Goal: Task Accomplishment & Management: Manage account settings

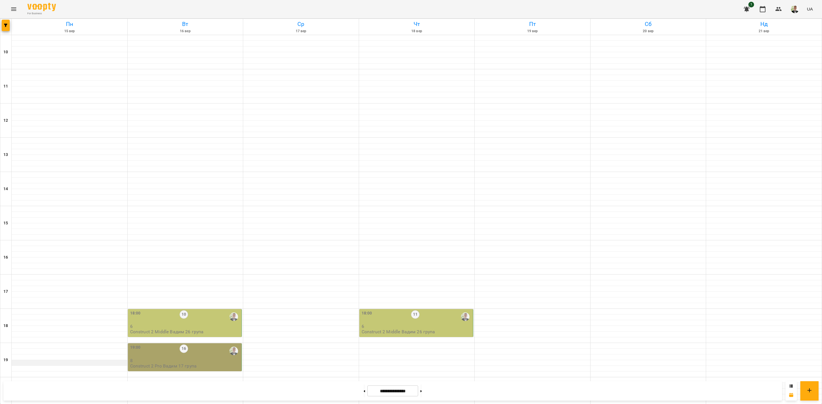
scroll to position [101, 0]
click at [195, 310] on div "18:00 10" at bounding box center [185, 316] width 110 height 13
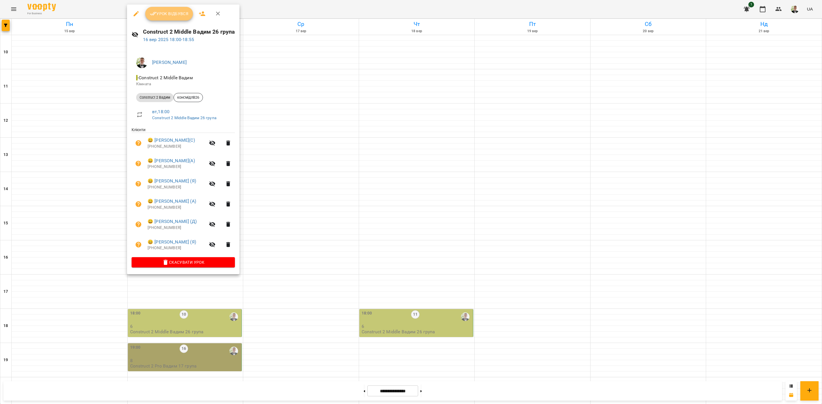
click at [164, 18] on button "Урок відбувся" at bounding box center [169, 14] width 48 height 14
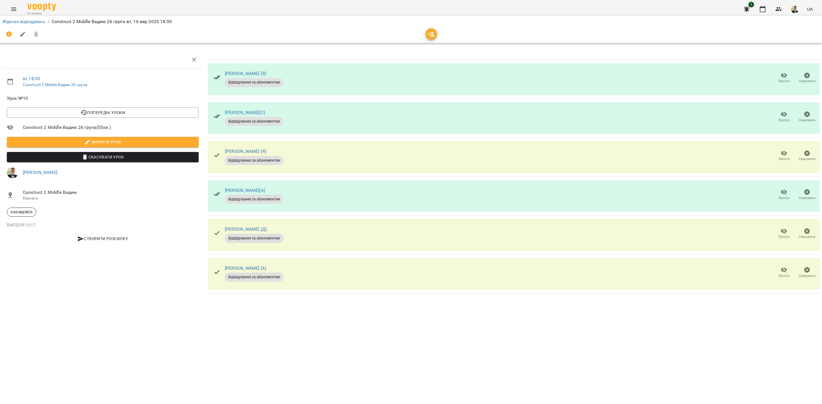
click at [777, 119] on span "Прогул" at bounding box center [783, 116] width 16 height 11
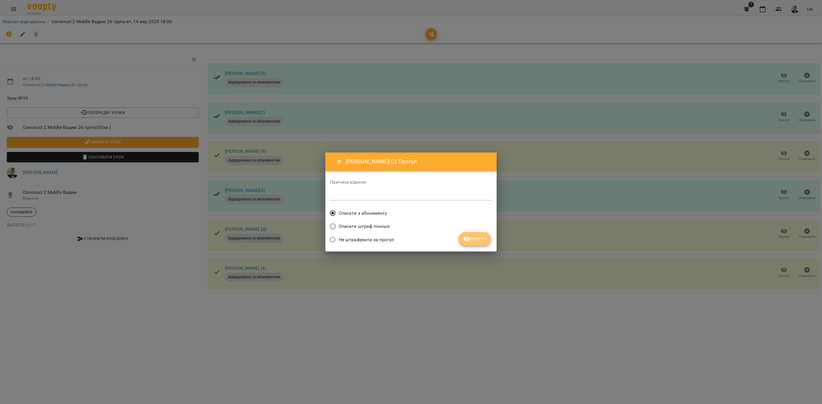
click at [482, 236] on span "Прогул" at bounding box center [474, 239] width 23 height 7
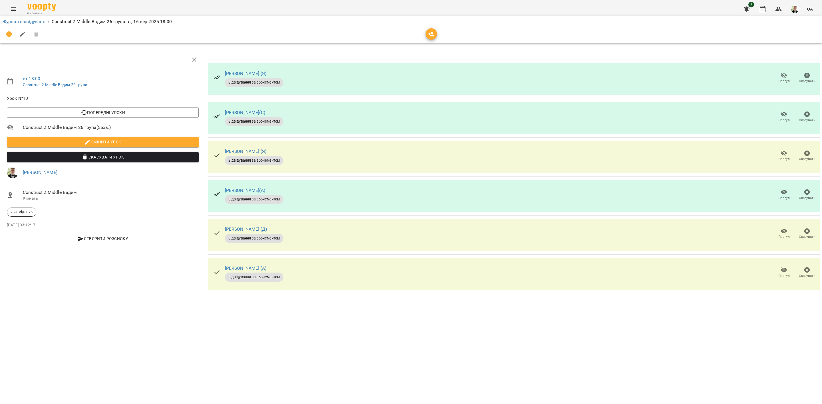
click at [783, 231] on icon "button" at bounding box center [783, 231] width 7 height 7
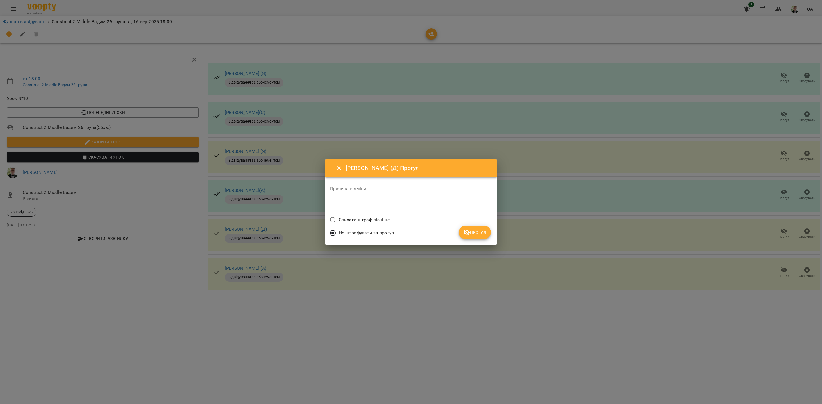
click at [362, 219] on span "Списати штраф пізніше" at bounding box center [364, 220] width 51 height 7
click at [474, 234] on span "Прогул" at bounding box center [474, 232] width 23 height 7
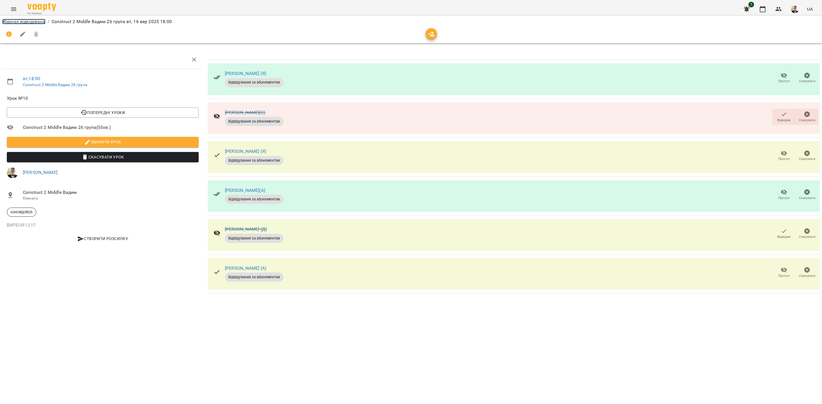
click at [16, 22] on link "Журнал відвідувань" at bounding box center [23, 21] width 43 height 5
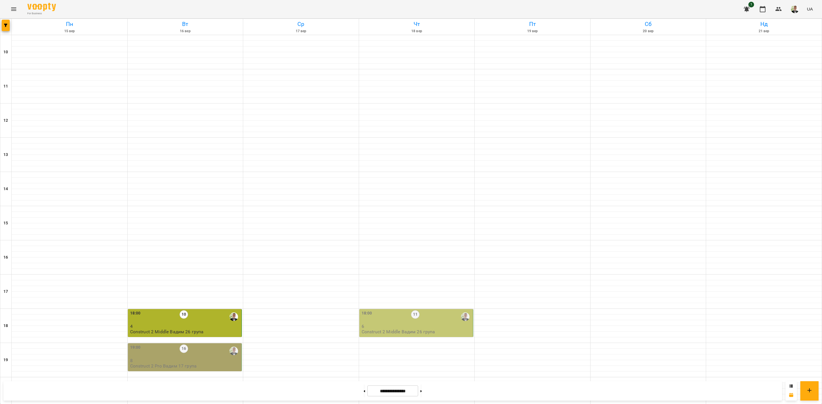
scroll to position [101, 0]
click at [363, 392] on button at bounding box center [363, 391] width 1 height 13
type input "**********"
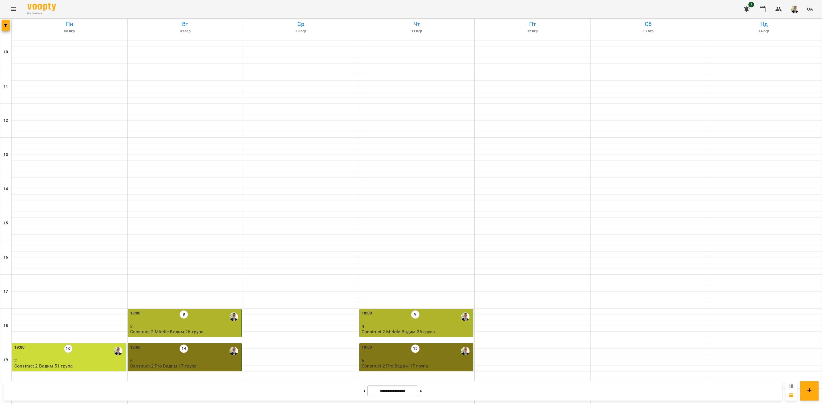
click at [199, 358] on p "6" at bounding box center [185, 360] width 110 height 5
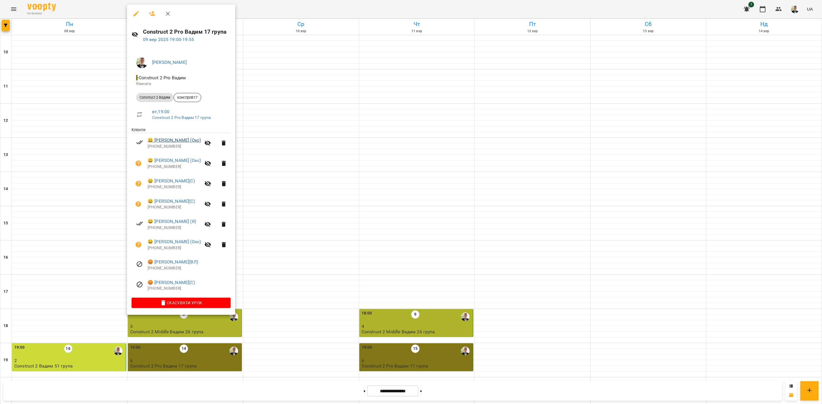
drag, startPoint x: 205, startPoint y: 142, endPoint x: 186, endPoint y: 142, distance: 18.8
click at [186, 142] on span "😀 Нікітін Микола (Окс)" at bounding box center [173, 140] width 53 height 7
click at [202, 134] on li "😀 Нікітін Микола (Окс) +380673686976" at bounding box center [181, 143] width 99 height 20
drag, startPoint x: 204, startPoint y: 141, endPoint x: 156, endPoint y: 141, distance: 48.2
click at [156, 141] on span "😀 Нікітін Микола (Окс)" at bounding box center [173, 140] width 53 height 7
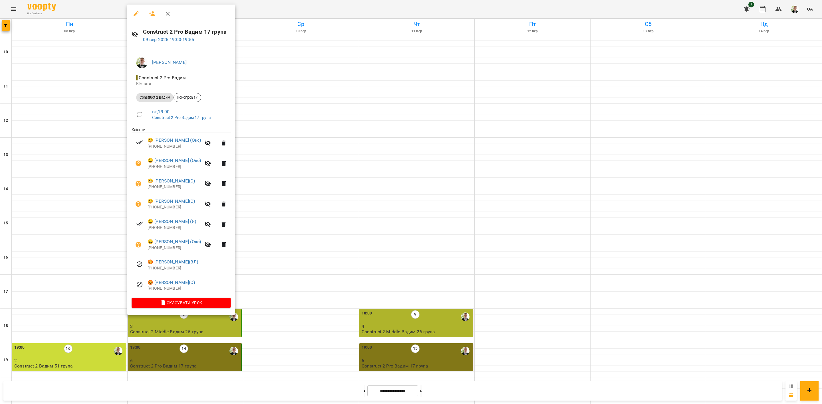
copy link "Нікітін Микола (Окс)"
drag, startPoint x: 202, startPoint y: 158, endPoint x: 155, endPoint y: 160, distance: 46.9
click at [155, 160] on span "😀 Дячок Максим (Окс)" at bounding box center [173, 160] width 53 height 7
copy link "Дячок Максим (Окс)"
drag, startPoint x: 195, startPoint y: 183, endPoint x: 155, endPoint y: 183, distance: 39.4
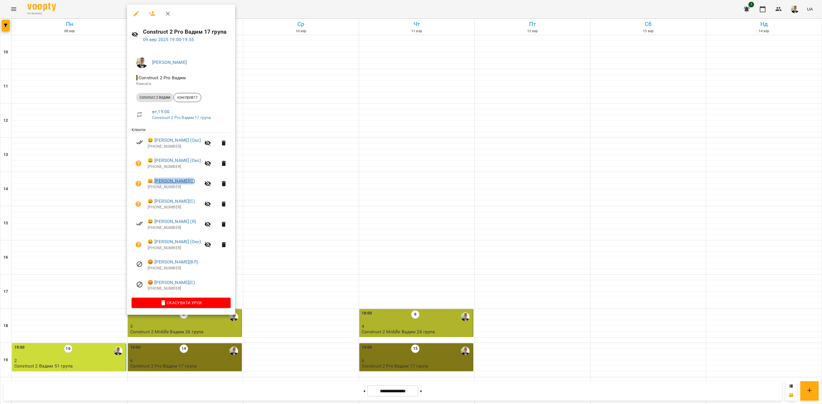
click at [155, 183] on span "😀 Назар Буглак(С)" at bounding box center [173, 181] width 53 height 7
copy link "Назар Буглак(С)"
drag, startPoint x: 196, startPoint y: 202, endPoint x: 156, endPoint y: 205, distance: 40.6
click at [155, 205] on span "😀 Станіслав Товт(С)" at bounding box center [173, 201] width 53 height 7
copy link "[PERSON_NAME](С)"
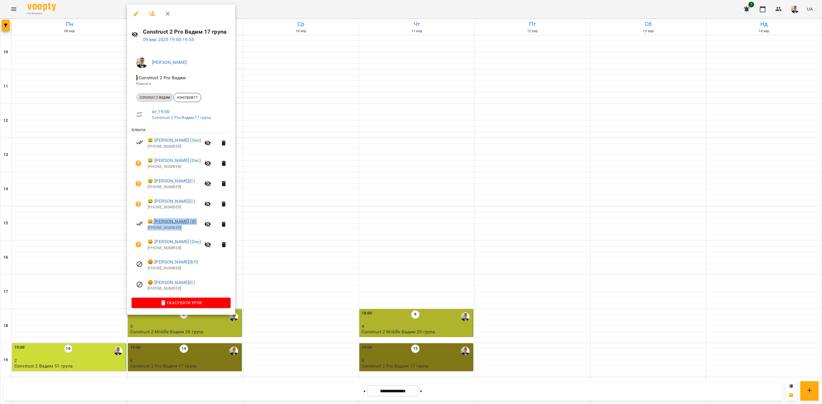
drag, startPoint x: 212, startPoint y: 219, endPoint x: 154, endPoint y: 219, distance: 57.6
click at [154, 219] on li "😀 Владислав Дубінський (Я) +380971770616" at bounding box center [181, 224] width 99 height 20
copy ul "Владислав Дубінський (Я) +380971770616"
click at [195, 213] on li "😀 Станіслав Товт(С) +380509279528" at bounding box center [181, 204] width 99 height 20
drag, startPoint x: 211, startPoint y: 221, endPoint x: 154, endPoint y: 221, distance: 57.3
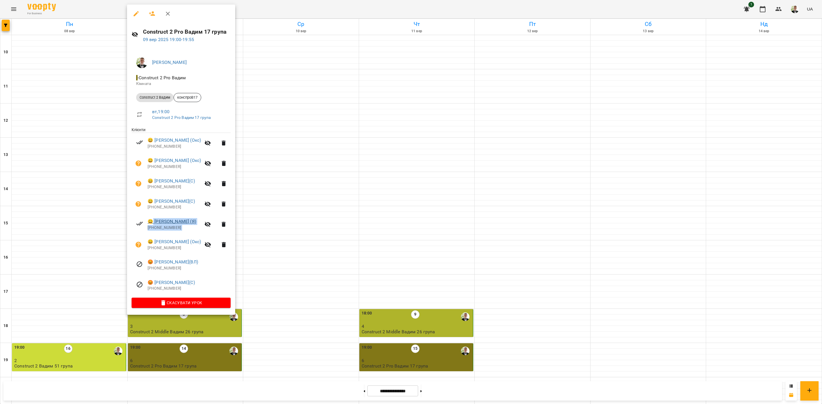
click at [154, 221] on li "😀 Владислав Дубінський (Я) +380971770616" at bounding box center [181, 224] width 99 height 20
copy ul "Владислав Дубінський (Я) +380971770616"
drag, startPoint x: 201, startPoint y: 244, endPoint x: 156, endPoint y: 244, distance: 45.4
click at [156, 244] on span "😀 Маник Олесь (Окс)" at bounding box center [173, 241] width 53 height 7
copy link "Маник Олесь (Окс)"
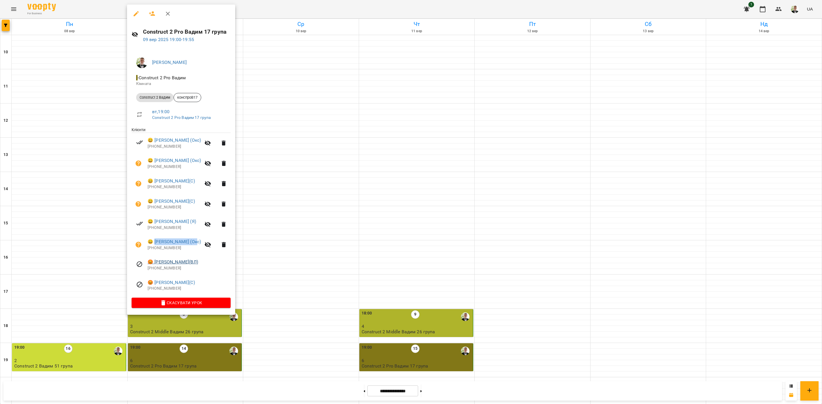
drag, startPoint x: 205, startPoint y: 265, endPoint x: 156, endPoint y: 260, distance: 49.8
click at [156, 260] on span "😡 Вячеслав Скорик(ВЛ)" at bounding box center [188, 262] width 83 height 7
copy link "Вячеслав Скорик(ВЛ)"
click at [169, 263] on link "😡 Вячеслав Скорик(ВЛ)" at bounding box center [172, 262] width 50 height 7
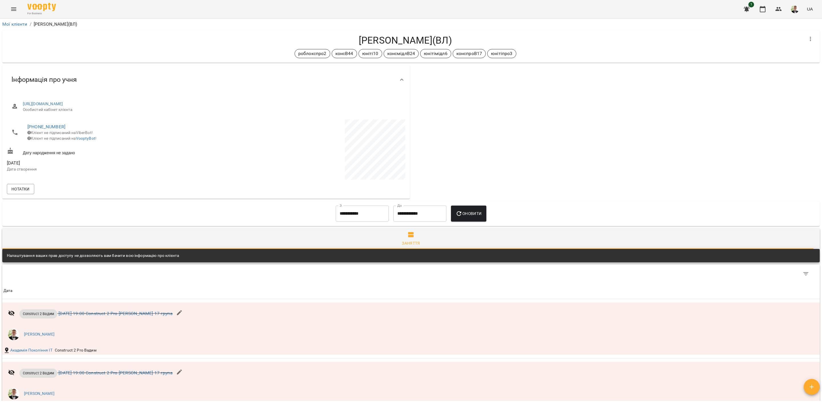
click at [358, 215] on input "**********" at bounding box center [361, 214] width 53 height 16
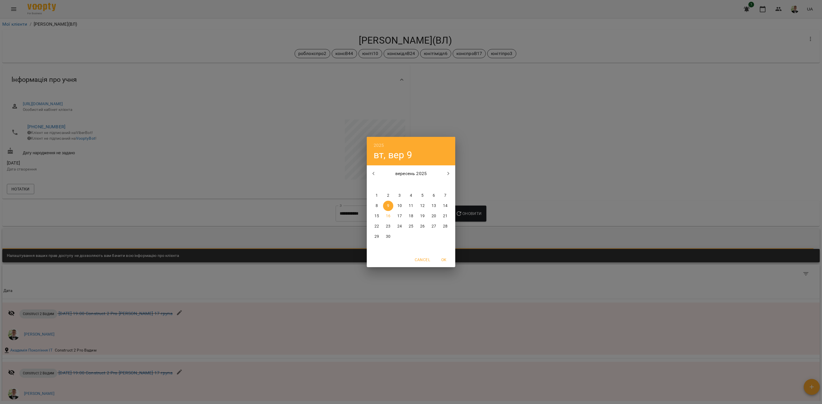
click at [374, 172] on icon "button" at bounding box center [373, 173] width 7 height 7
click at [422, 193] on p "1" at bounding box center [422, 196] width 2 height 6
type input "**********"
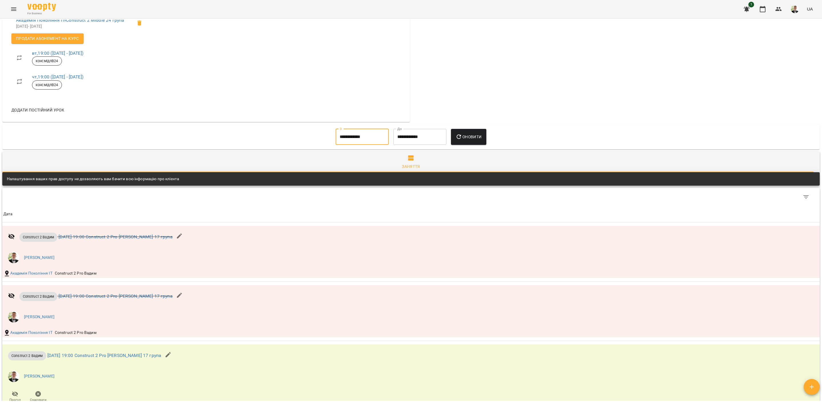
click at [466, 138] on span "Оновити" at bounding box center [468, 137] width 26 height 7
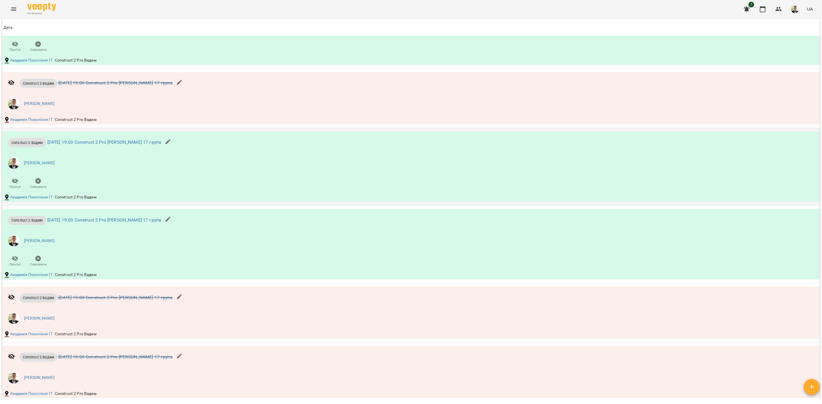
scroll to position [1011, 0]
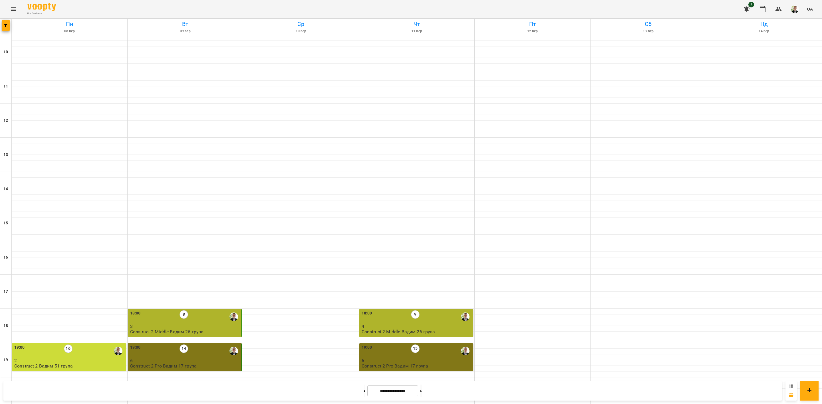
scroll to position [101, 0]
click at [379, 358] on p "6" at bounding box center [416, 360] width 110 height 5
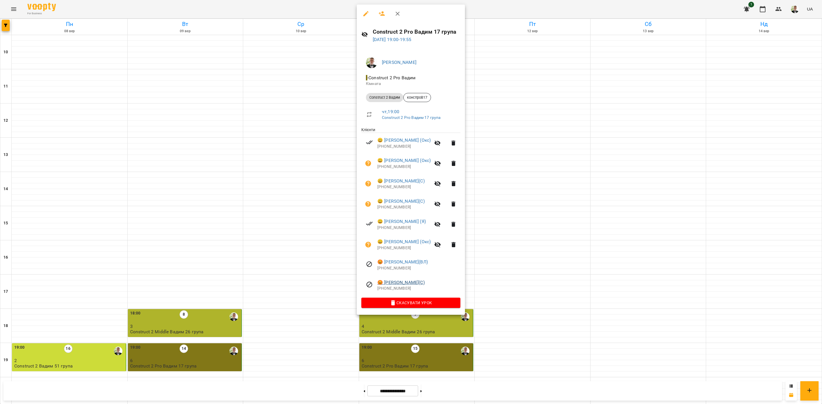
drag, startPoint x: 430, startPoint y: 283, endPoint x: 385, endPoint y: 282, distance: 45.4
click at [385, 282] on span "😡 Ярослав Бойков(С)" at bounding box center [418, 282] width 83 height 7
copy link "Ярослав Бойков(С)"
drag, startPoint x: 308, startPoint y: 254, endPoint x: 335, endPoint y: 268, distance: 30.0
click at [309, 254] on div at bounding box center [411, 202] width 822 height 404
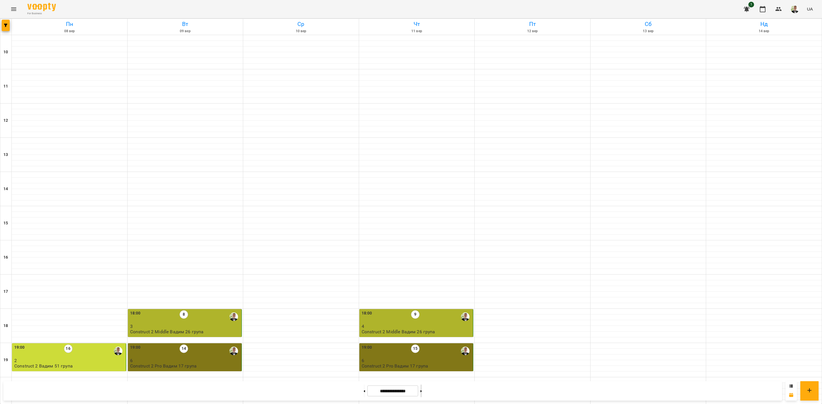
click at [422, 392] on button at bounding box center [420, 391] width 1 height 13
type input "**********"
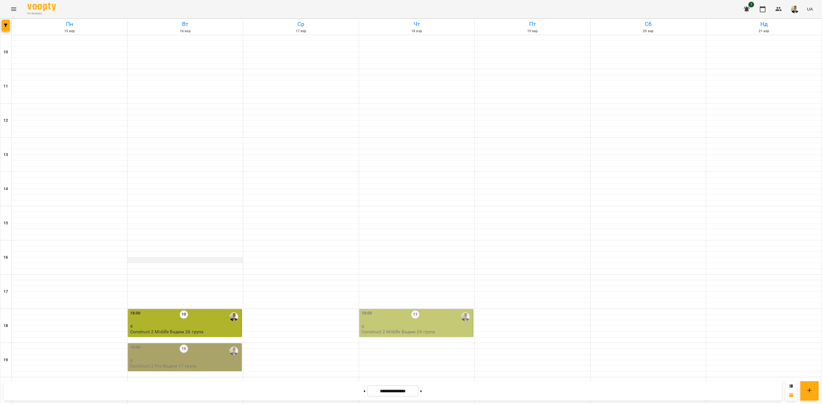
click at [191, 258] on div at bounding box center [186, 261] width 116 height 6
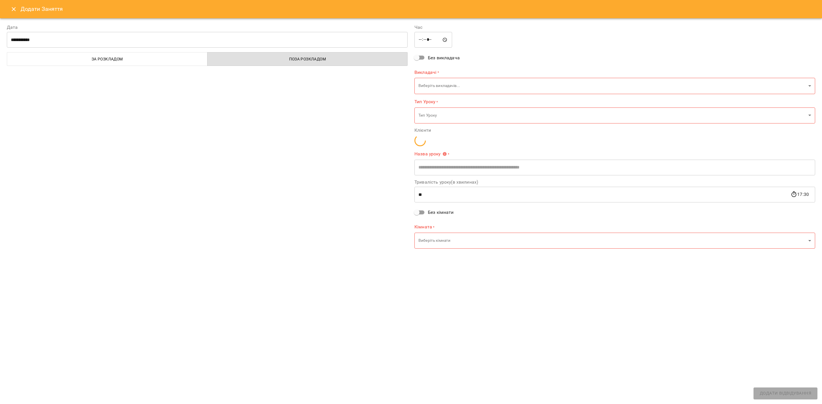
type input "**********"
type input "**"
type input "**********"
click at [7, 9] on button "Close" at bounding box center [14, 9] width 14 height 14
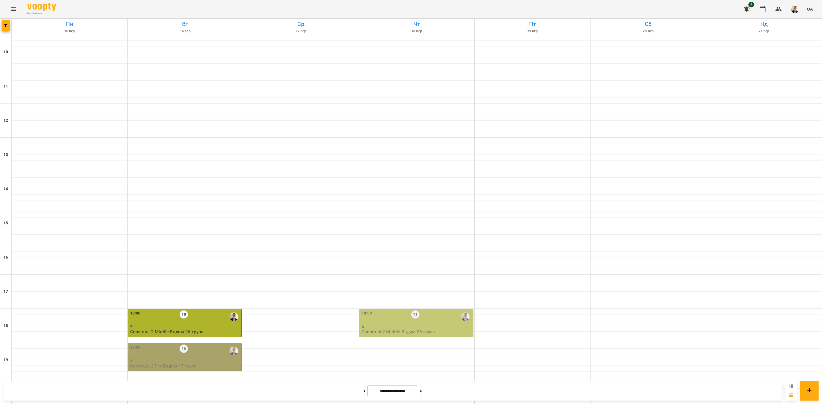
click at [197, 345] on div "19:00 16 8 Construct 2 Pro Вадим 17 група" at bounding box center [185, 357] width 110 height 24
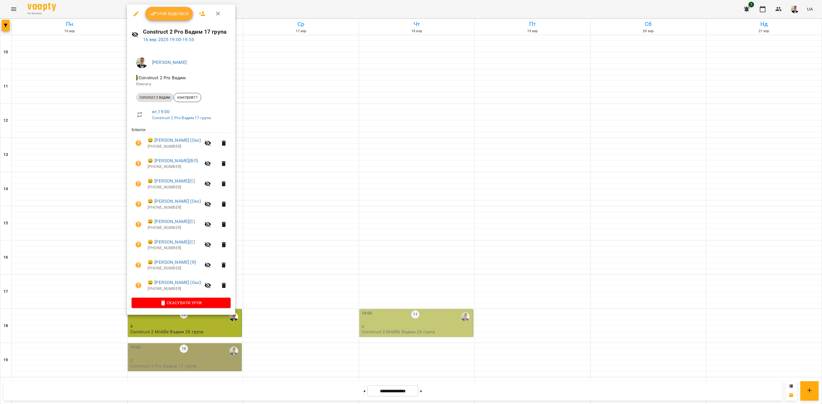
click at [162, 20] on button "Урок відбувся" at bounding box center [169, 14] width 48 height 14
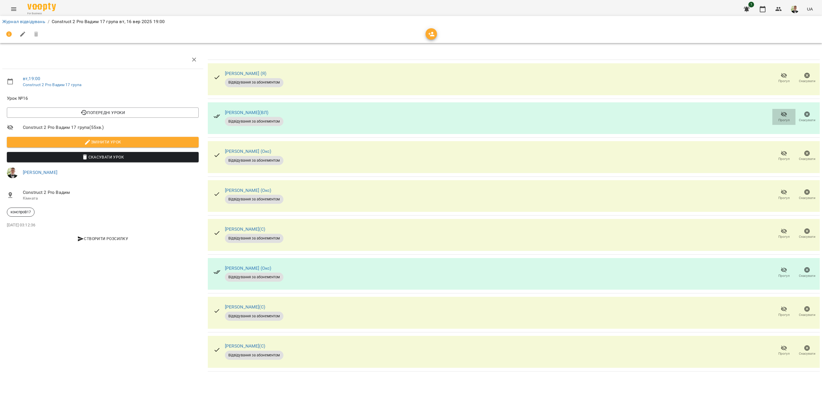
click at [785, 117] on icon "button" at bounding box center [783, 114] width 7 height 7
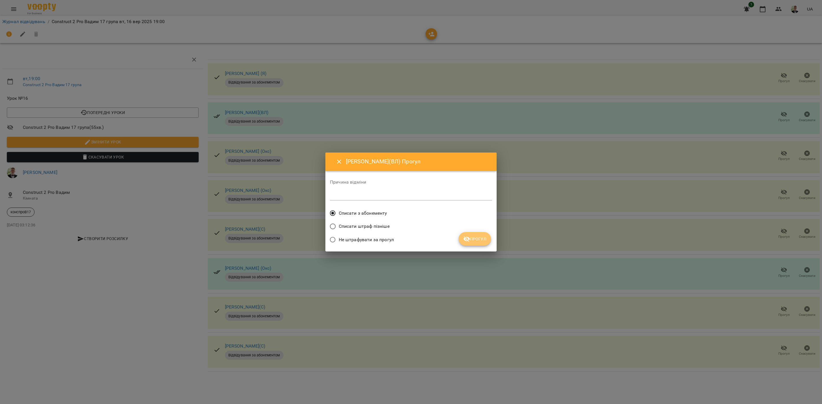
click at [474, 238] on span "Прогул" at bounding box center [474, 239] width 23 height 7
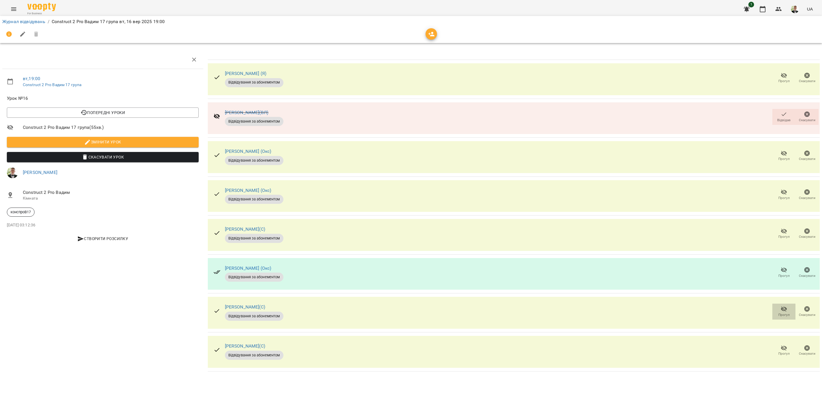
click at [781, 313] on icon "button" at bounding box center [783, 309] width 7 height 7
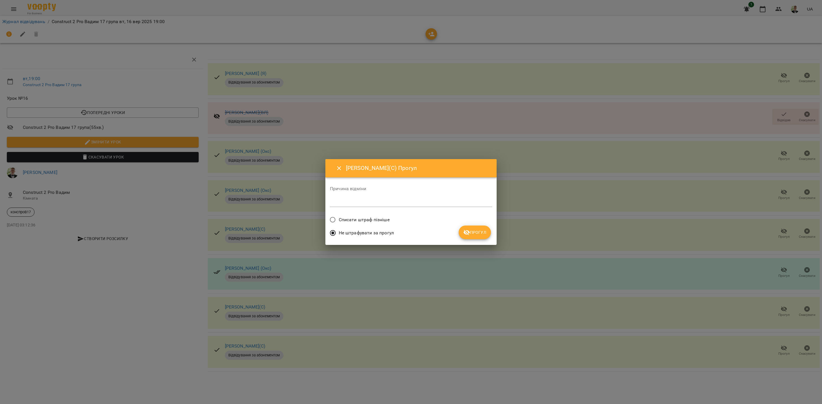
click at [371, 219] on span "Списати штраф пізніше" at bounding box center [364, 220] width 51 height 7
click at [480, 237] on button "Прогул" at bounding box center [474, 233] width 32 height 14
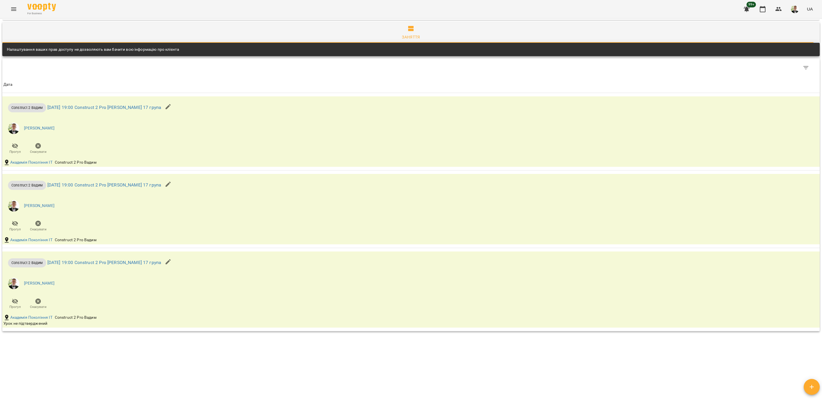
scroll to position [78, 0]
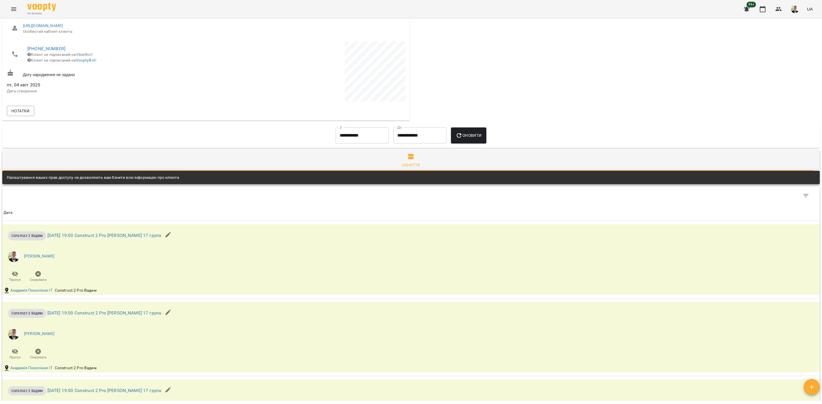
click at [349, 134] on div "**********" at bounding box center [410, 210] width 819 height 381
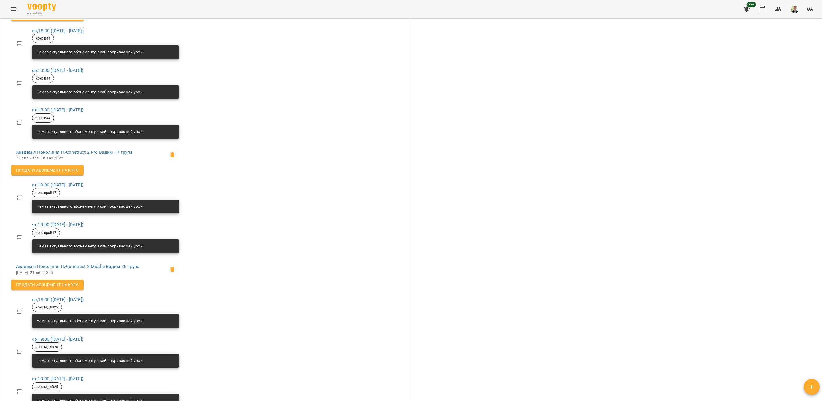
scroll to position [506, 0]
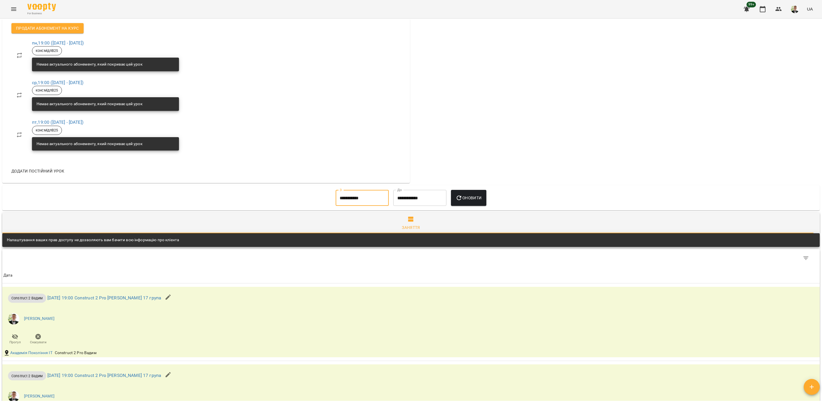
click at [363, 198] on input "**********" at bounding box center [361, 198] width 53 height 16
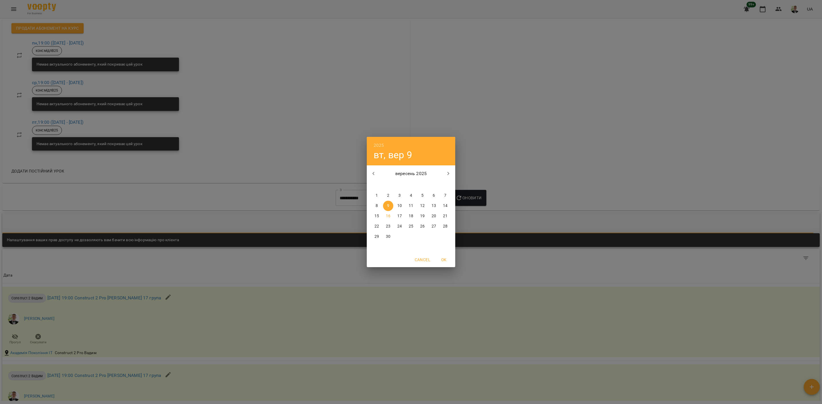
click at [374, 174] on icon "button" at bounding box center [373, 173] width 7 height 7
click at [375, 174] on icon "button" at bounding box center [373, 173] width 7 height 7
click at [386, 195] on span "1" at bounding box center [388, 196] width 10 height 6
type input "**********"
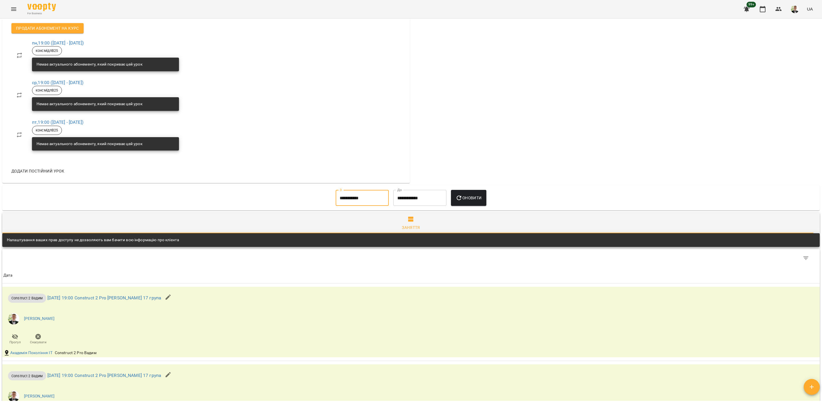
click at [466, 204] on button "Оновити" at bounding box center [468, 198] width 35 height 16
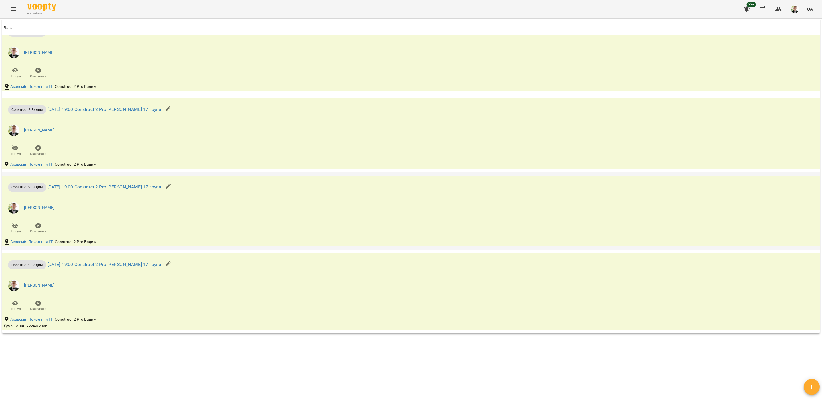
scroll to position [2265, 0]
